Goal: Communication & Community: Answer question/provide support

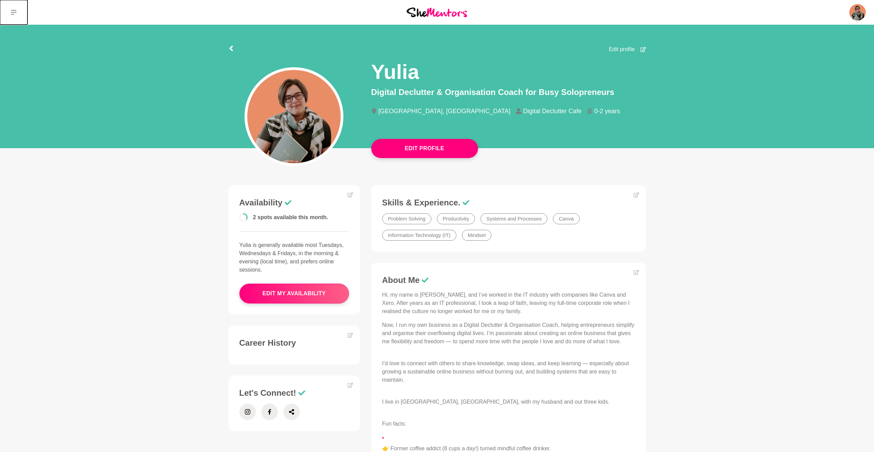
click at [12, 10] on icon at bounding box center [13, 12] width 5 height 5
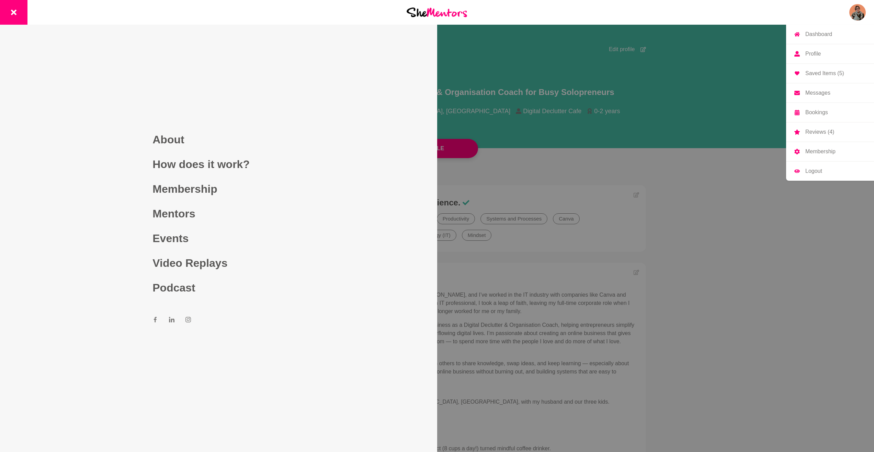
click at [850, 10] on img at bounding box center [857, 12] width 16 height 16
click at [814, 97] on link "Messages" at bounding box center [830, 92] width 88 height 19
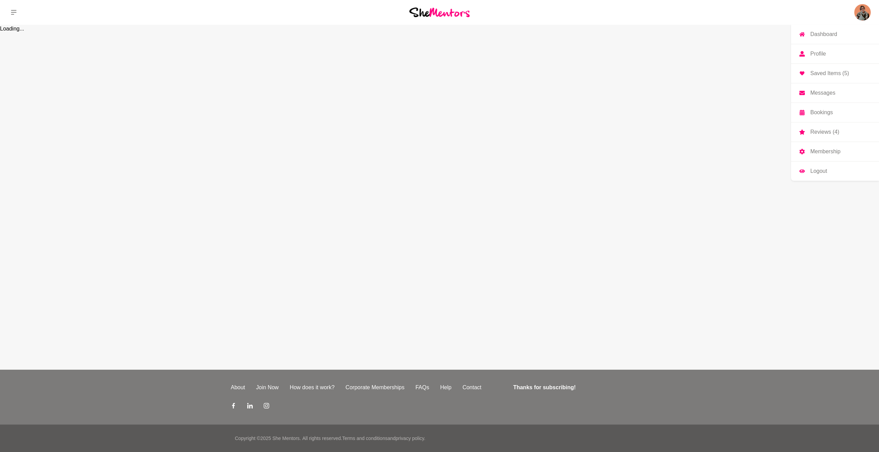
click at [812, 93] on p "Messages" at bounding box center [822, 92] width 25 height 5
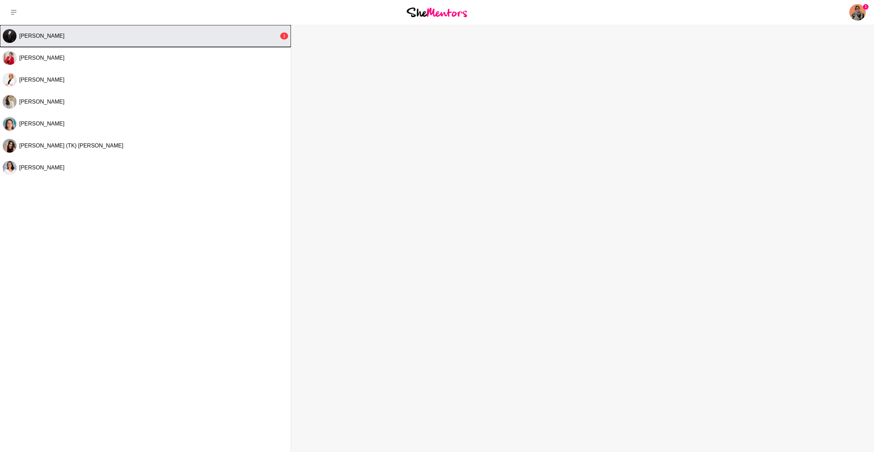
click at [62, 40] on button "[PERSON_NAME] 1" at bounding box center [145, 36] width 291 height 22
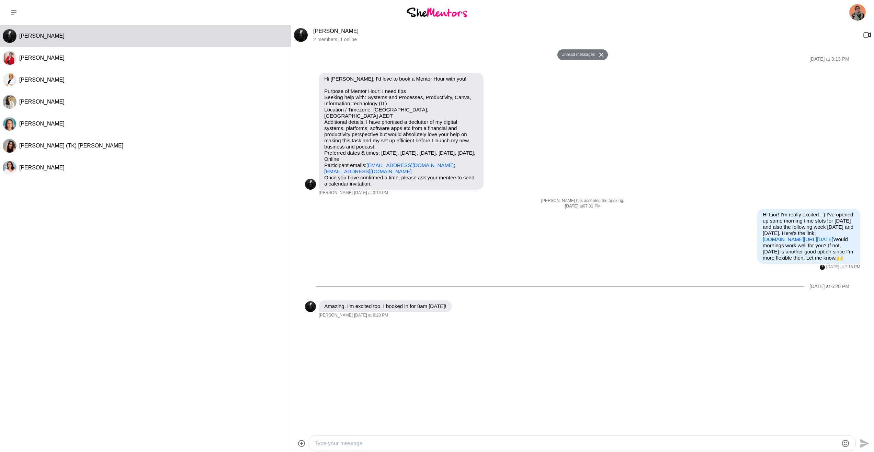
click at [333, 442] on textarea "Type your message" at bounding box center [576, 444] width 524 height 8
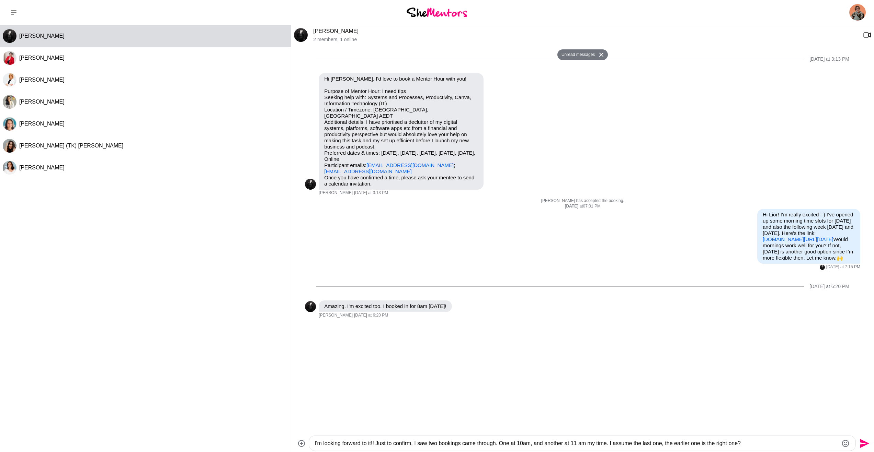
paste textarea "’m looking forward to it! Just to confirm, I saw two bookings come through: one…"
click at [376, 445] on textarea "I’m looking forward to it! Just to confirm, I saw two bookings come through: on…" at bounding box center [576, 444] width 524 height 8
type textarea "I’m looking forward to it!🙌 Just to confirm, I saw two bookings come through: o…"
click at [866, 442] on icon "Send" at bounding box center [863, 443] width 11 height 11
